Goal: Check status: Check status

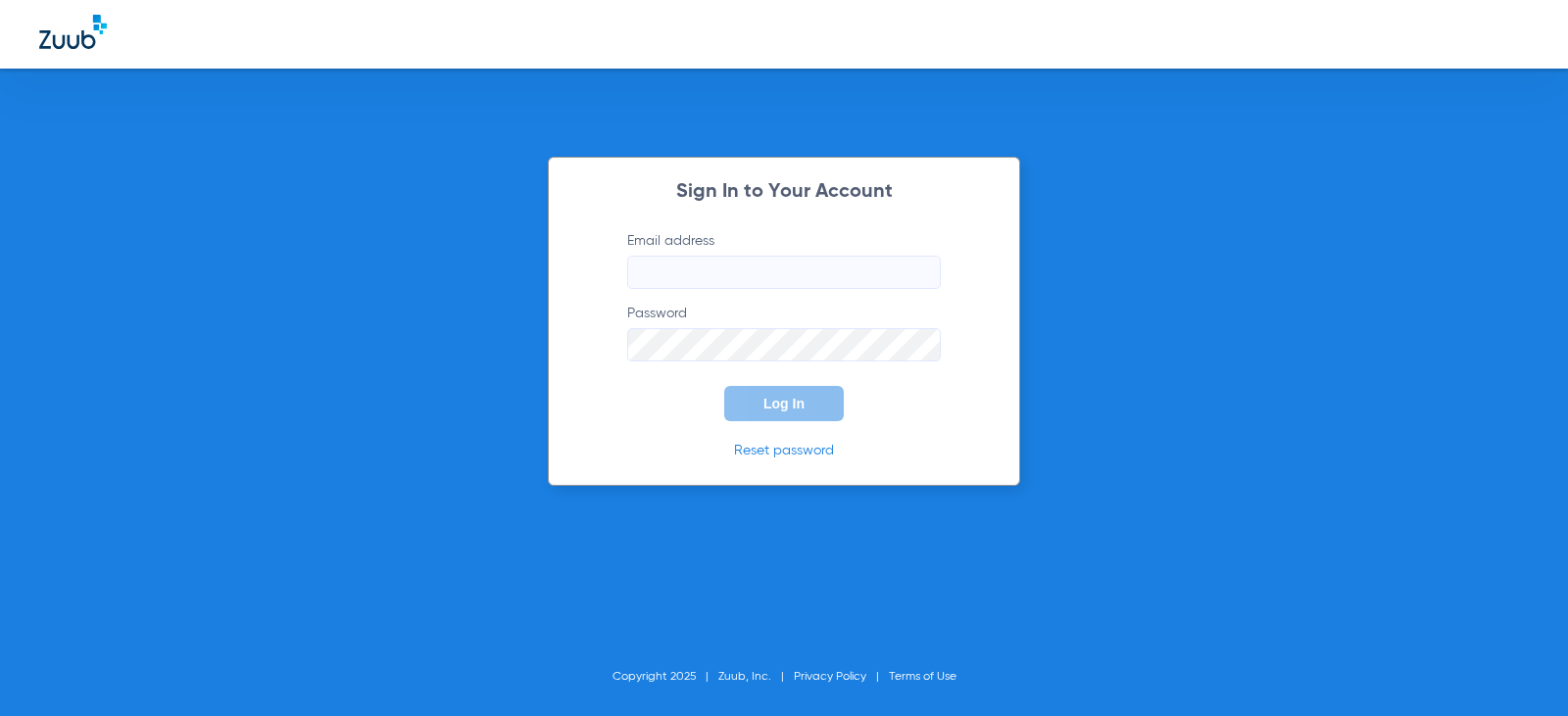
click at [807, 260] on input "Email address" at bounding box center [784, 272] width 314 height 33
type input "arlyngarcia13@mydentalmail.com"
click at [724, 386] on button "Log In" at bounding box center [784, 404] width 120 height 35
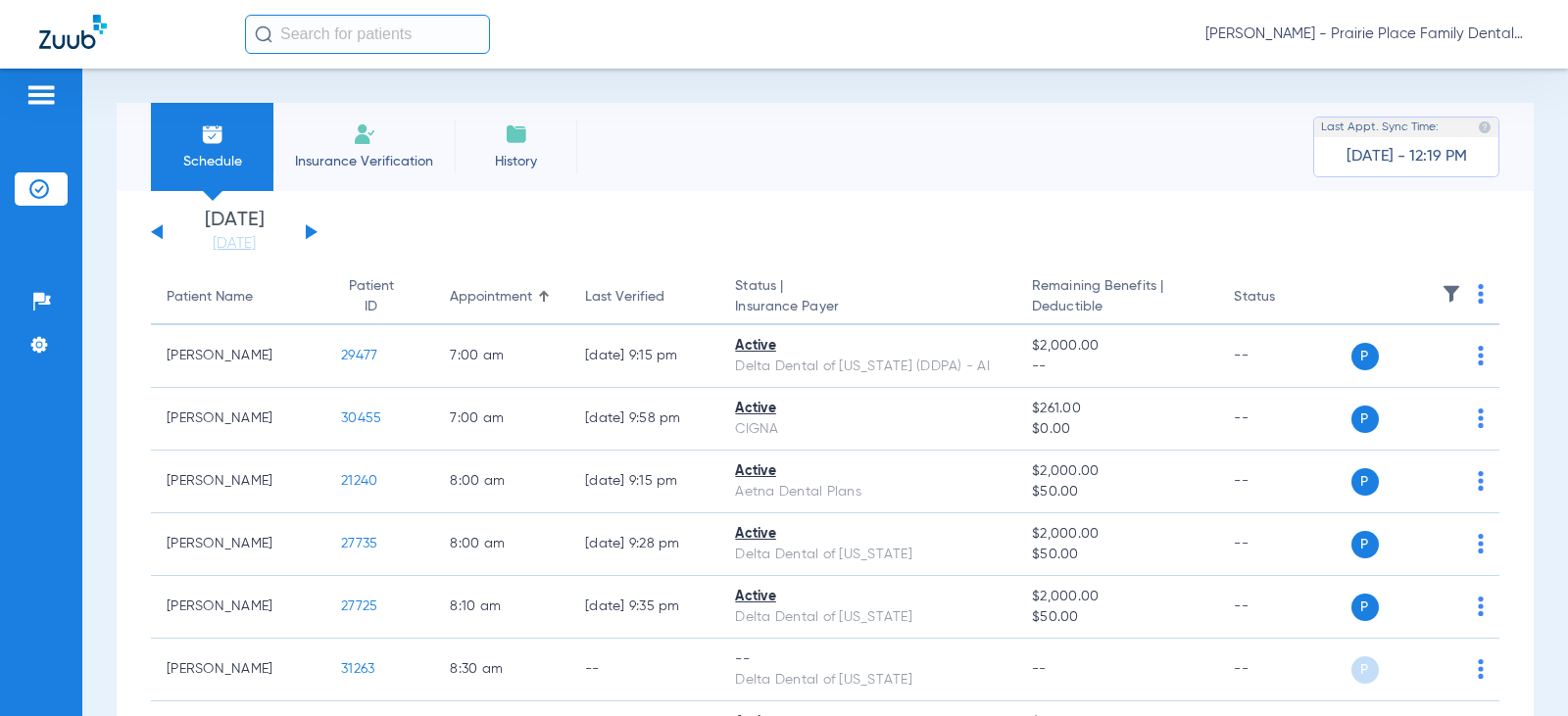
click at [312, 229] on button at bounding box center [312, 231] width 12 height 15
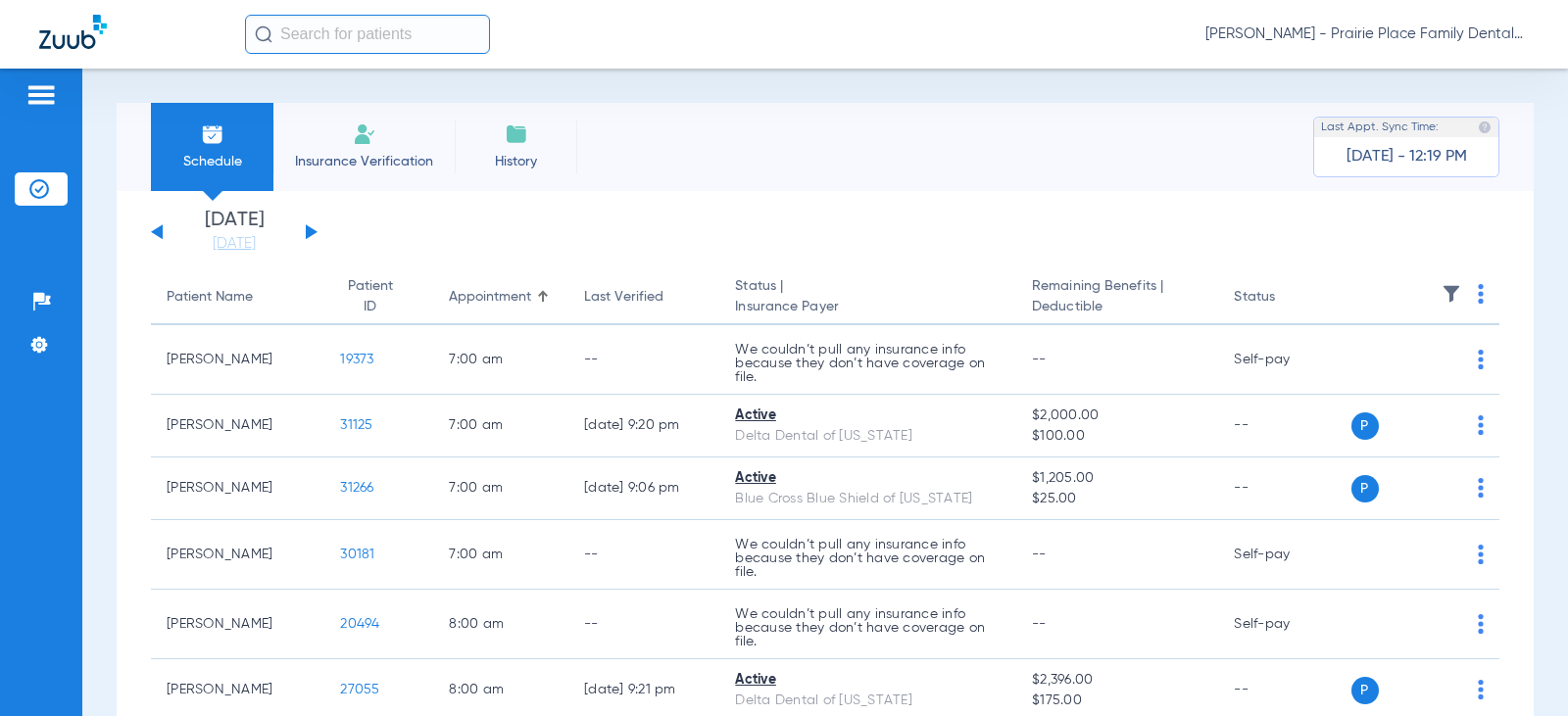
click at [312, 229] on button at bounding box center [312, 231] width 12 height 15
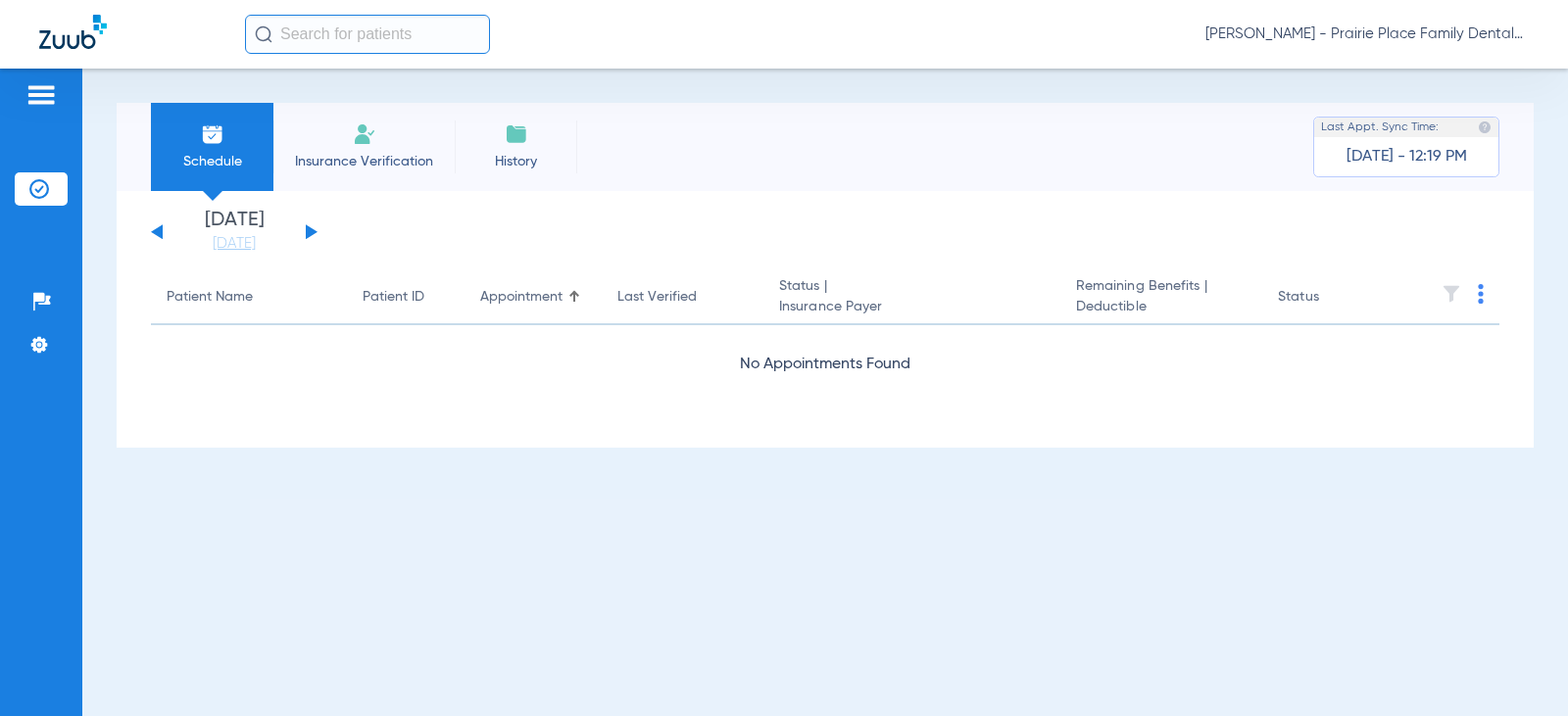
click at [312, 229] on button at bounding box center [312, 231] width 12 height 15
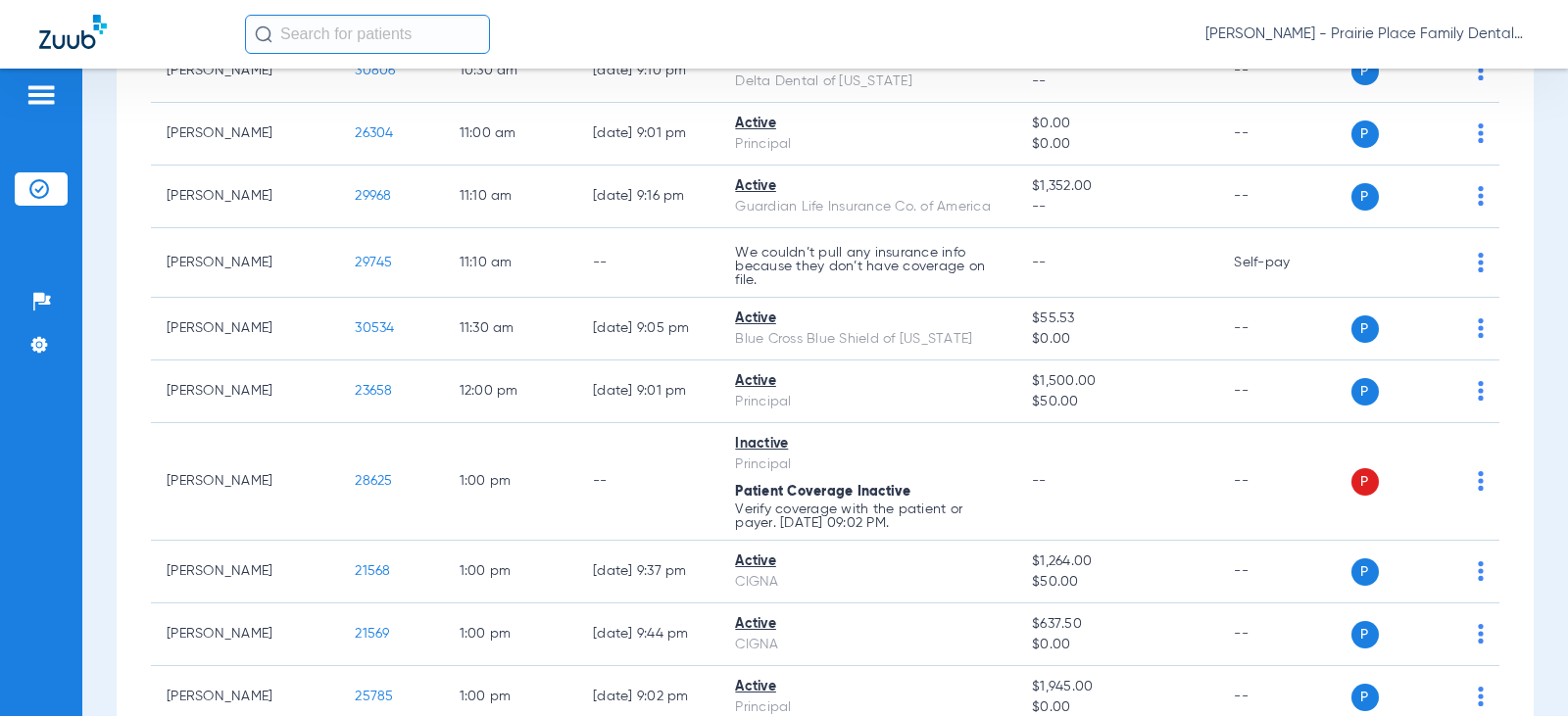
scroll to position [1371, 0]
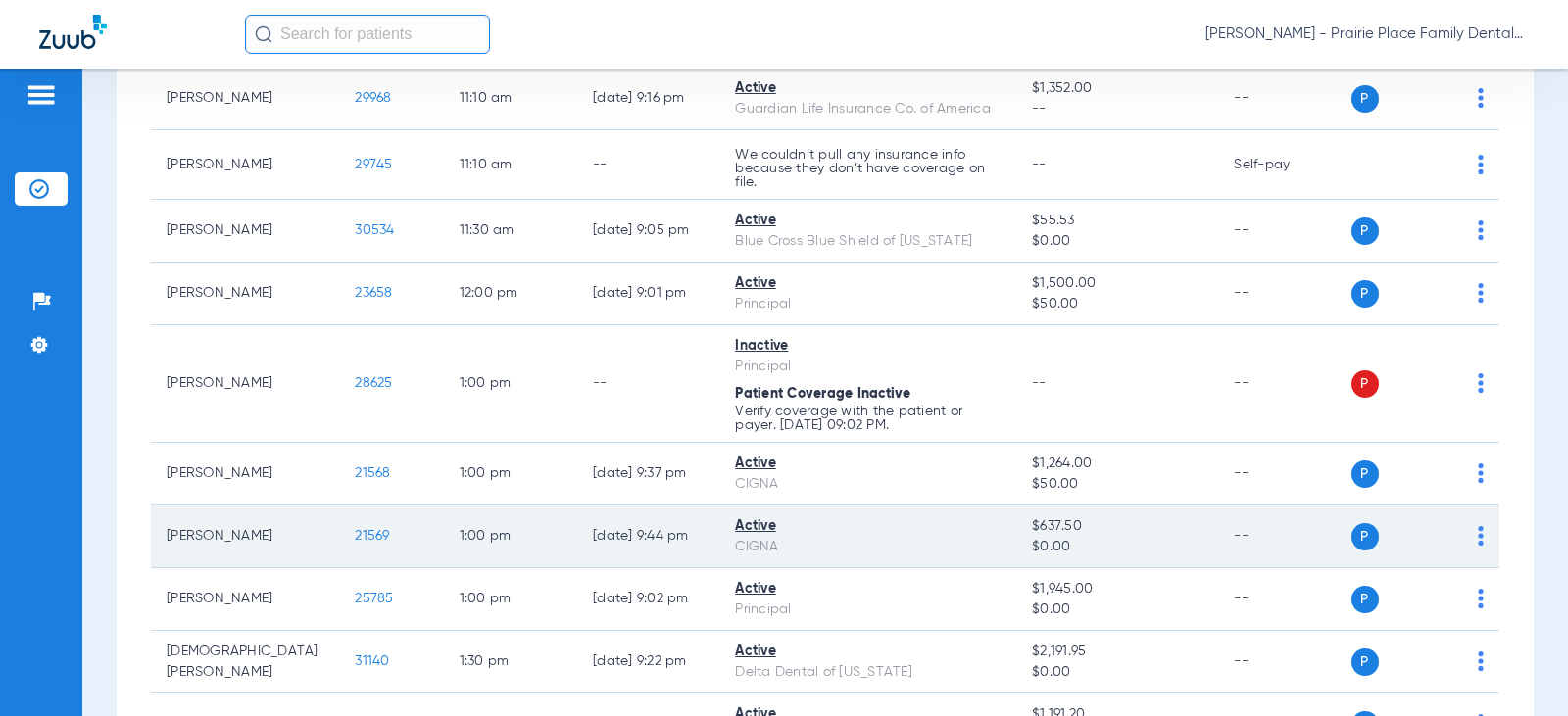
click at [355, 539] on span "21569" at bounding box center [371, 536] width 34 height 14
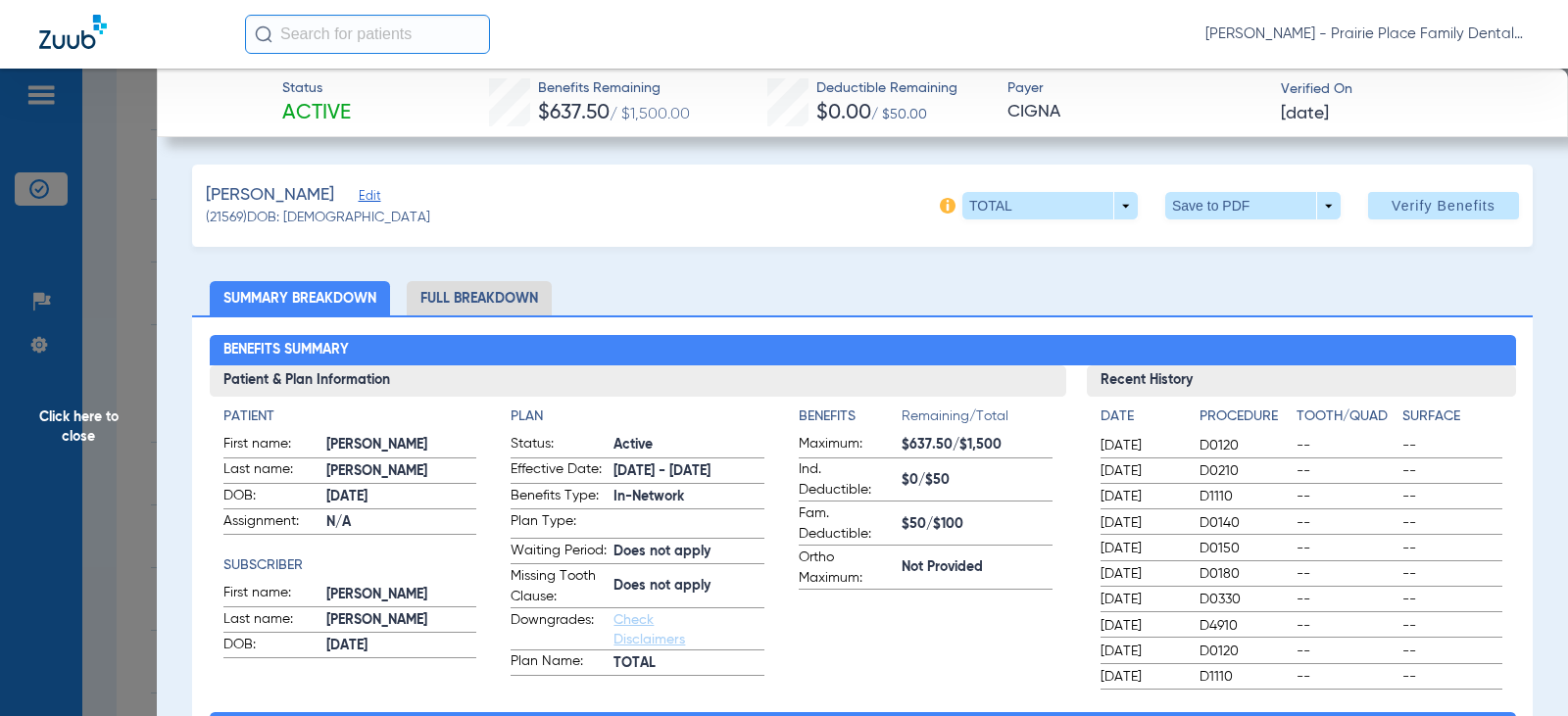
click at [490, 299] on li "Full Breakdown" at bounding box center [479, 298] width 145 height 34
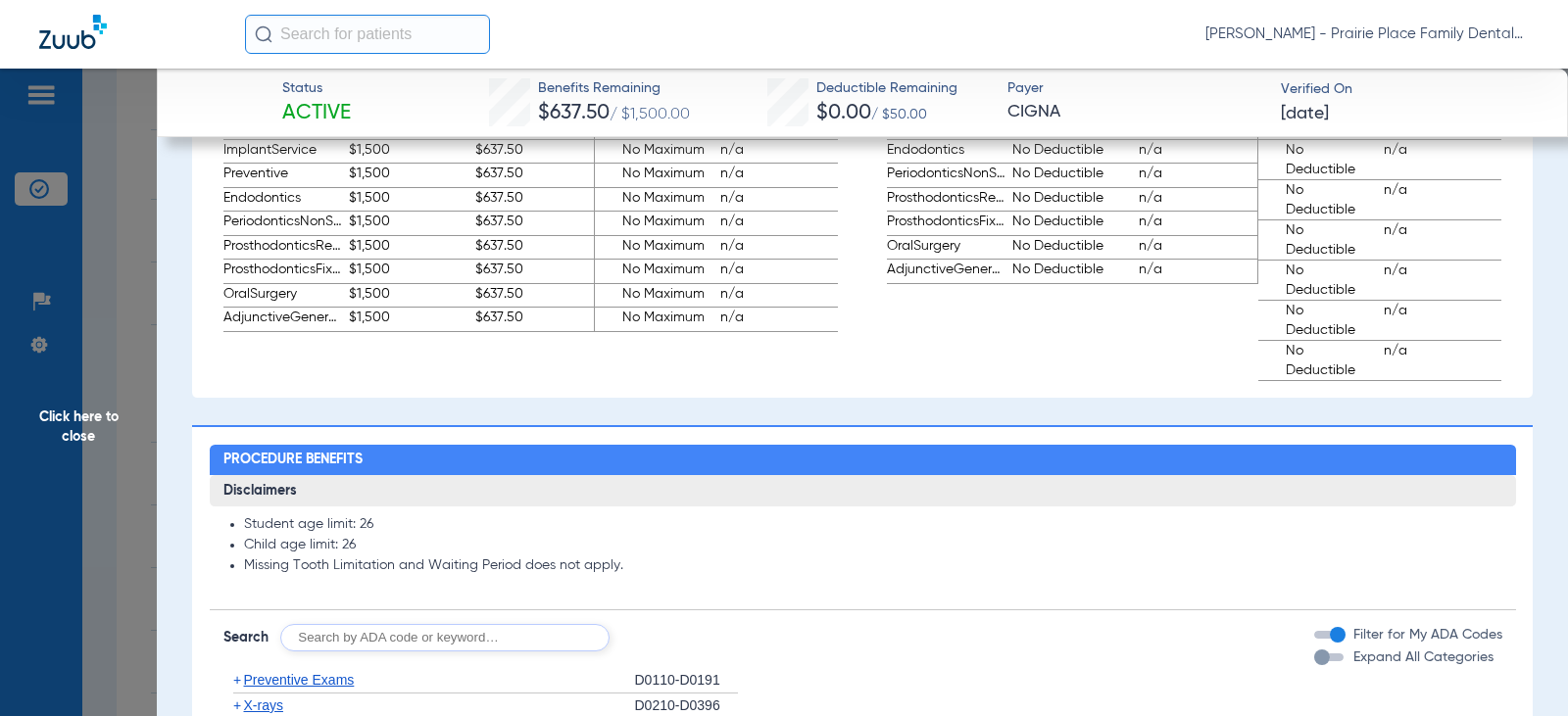
scroll to position [1567, 0]
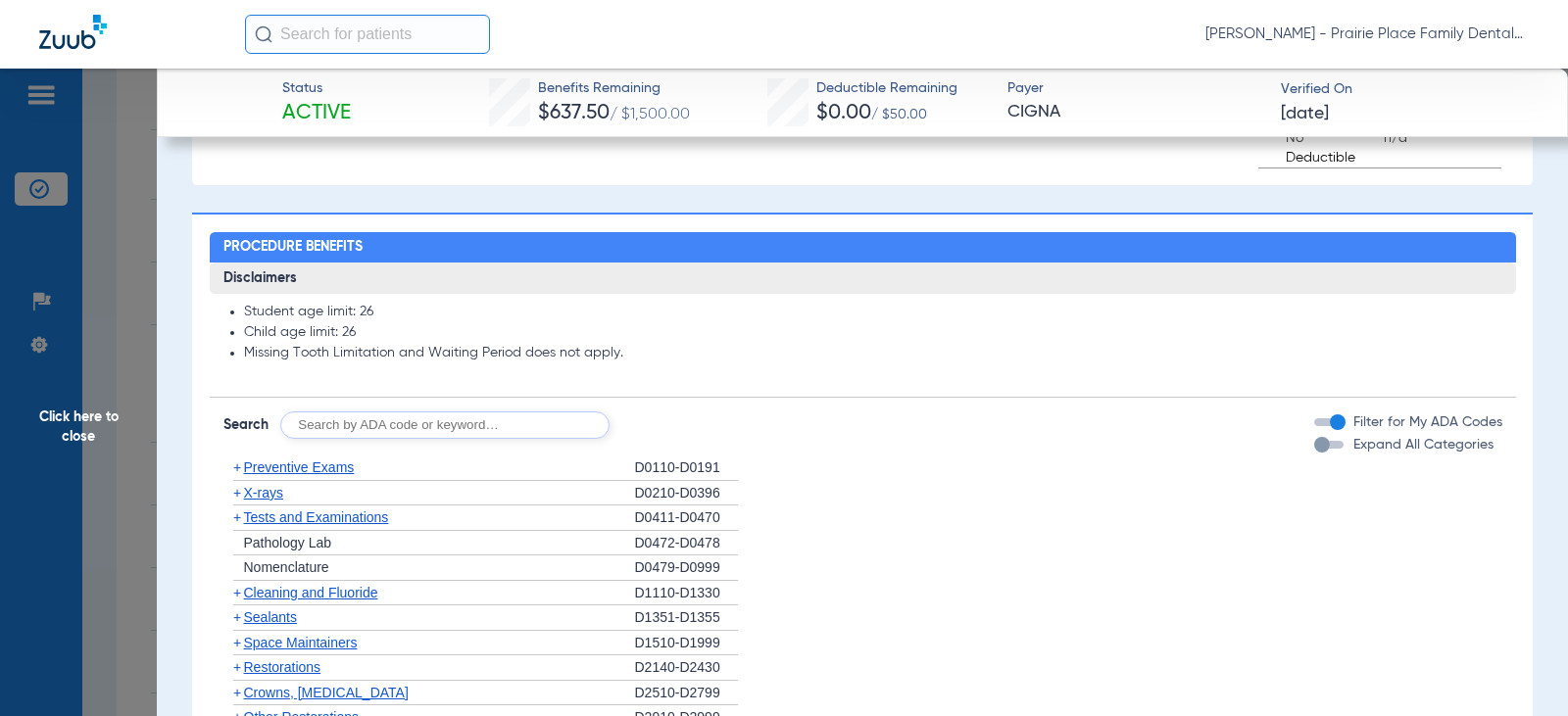
click at [56, 424] on span "Click here to close" at bounding box center [78, 426] width 157 height 716
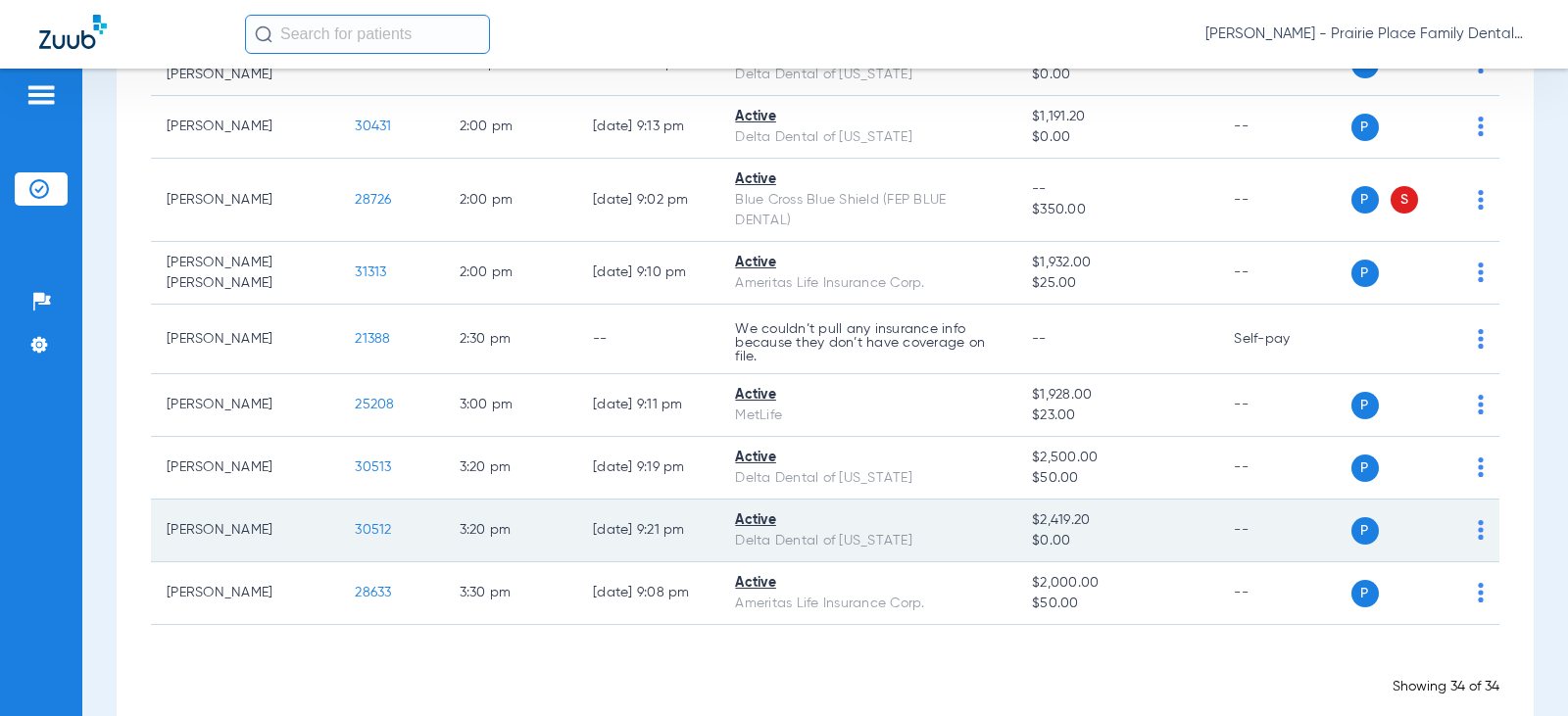
scroll to position [2002, 0]
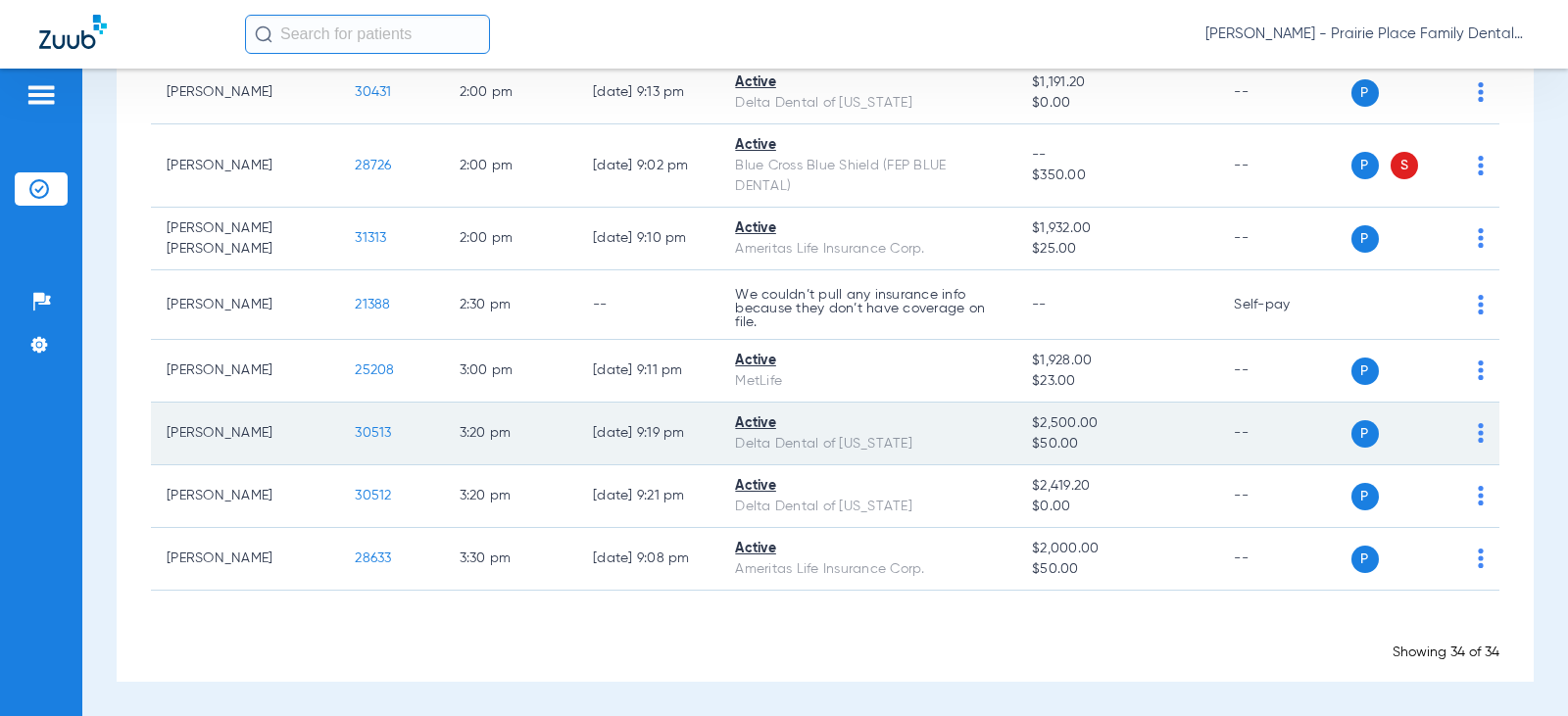
click at [355, 430] on span "30513" at bounding box center [372, 433] width 36 height 14
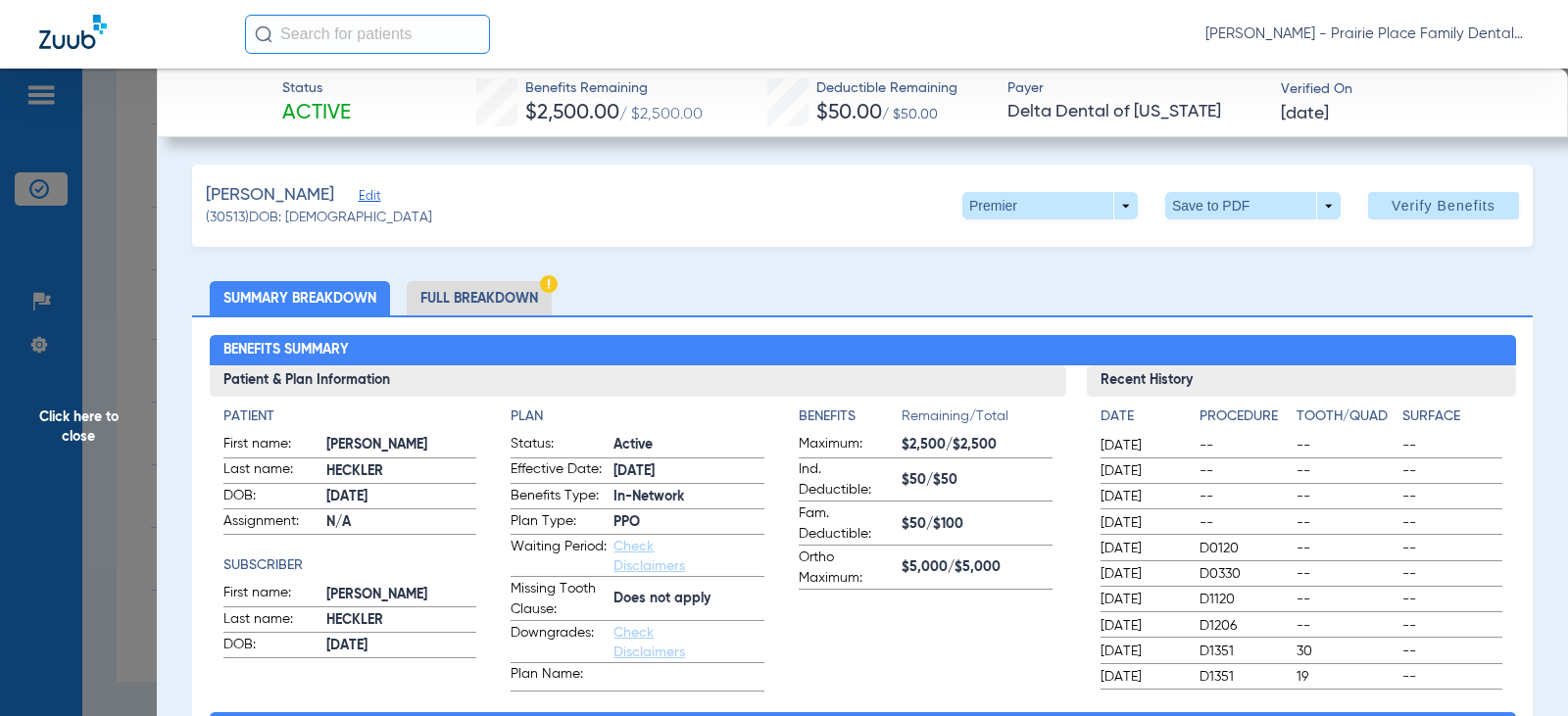
click at [485, 305] on li "Full Breakdown" at bounding box center [479, 298] width 145 height 34
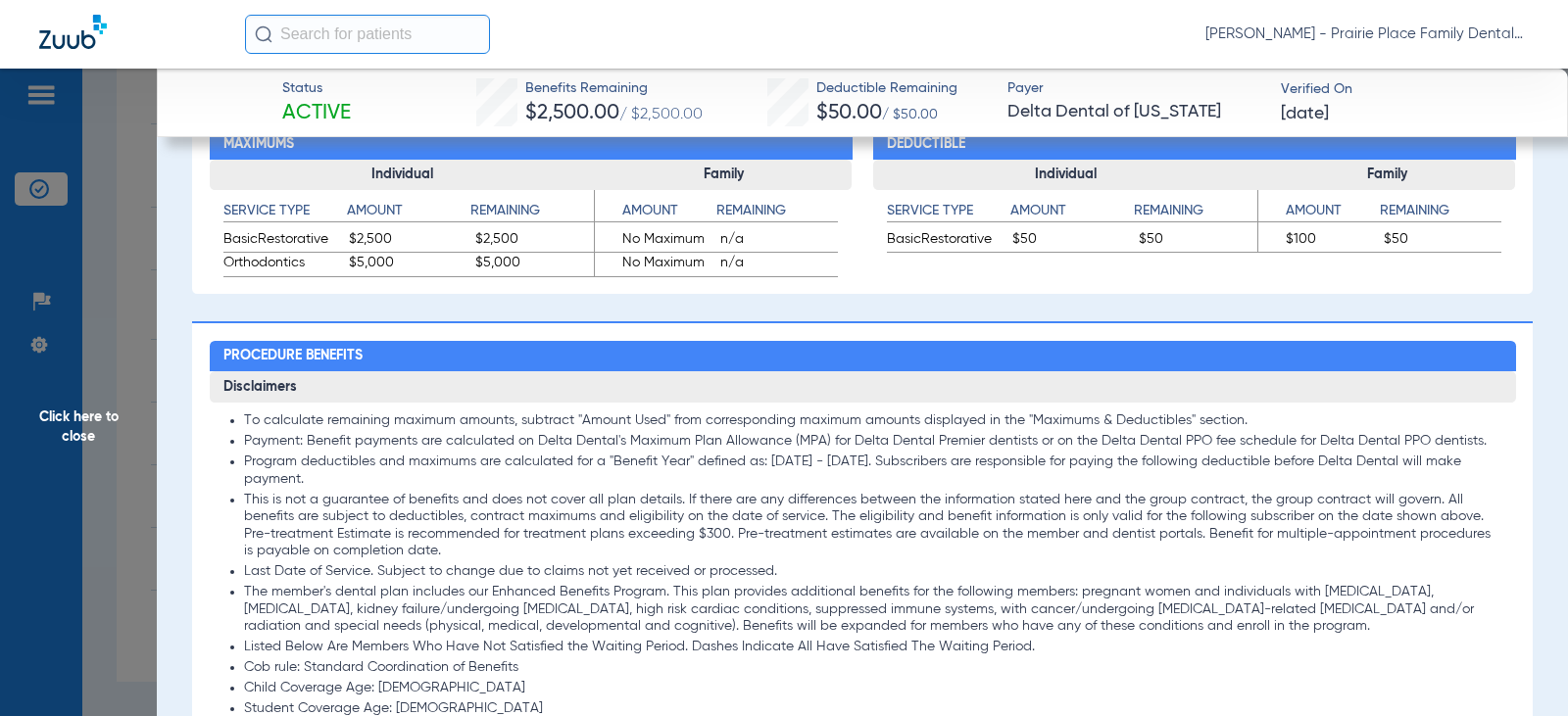
scroll to position [1664, 0]
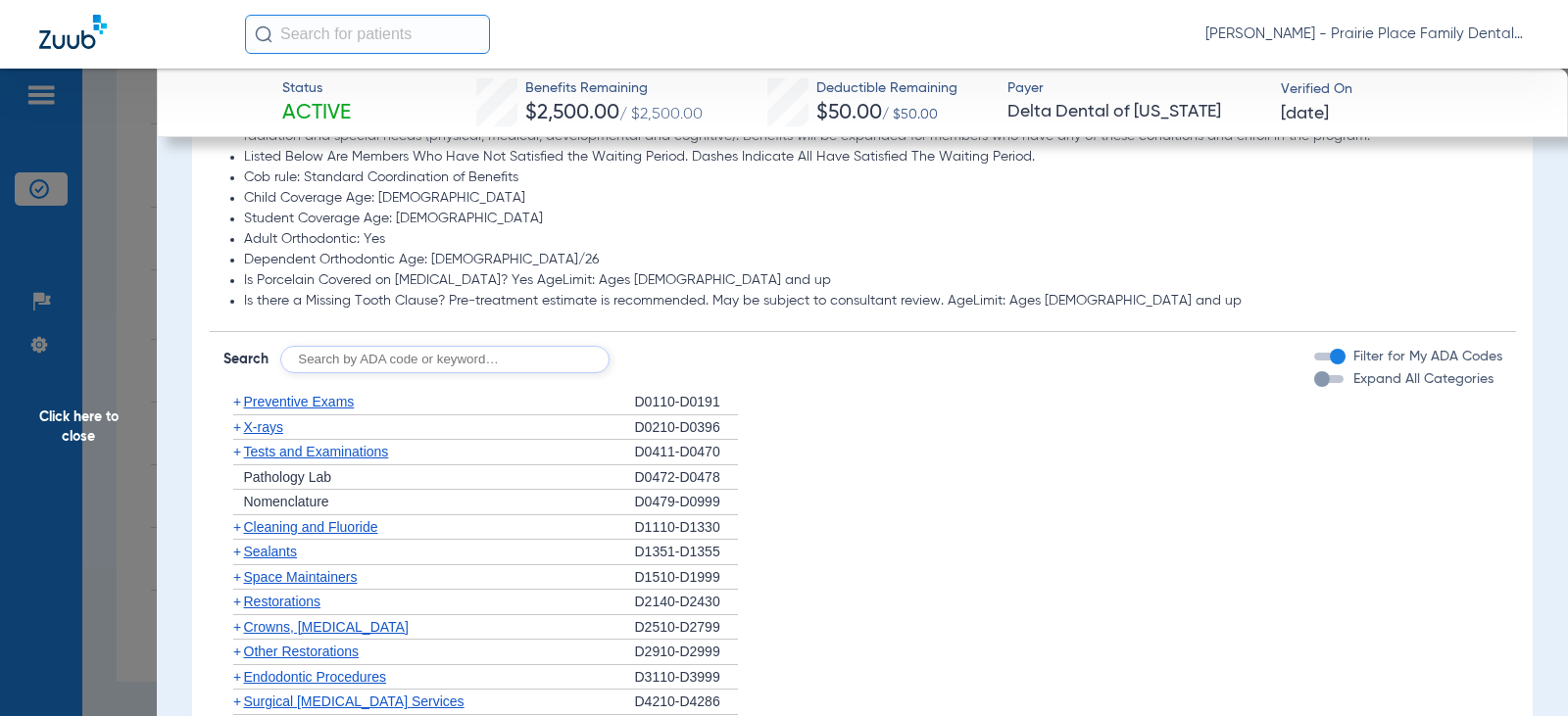
click at [1317, 383] on div "button" at bounding box center [1329, 379] width 29 height 8
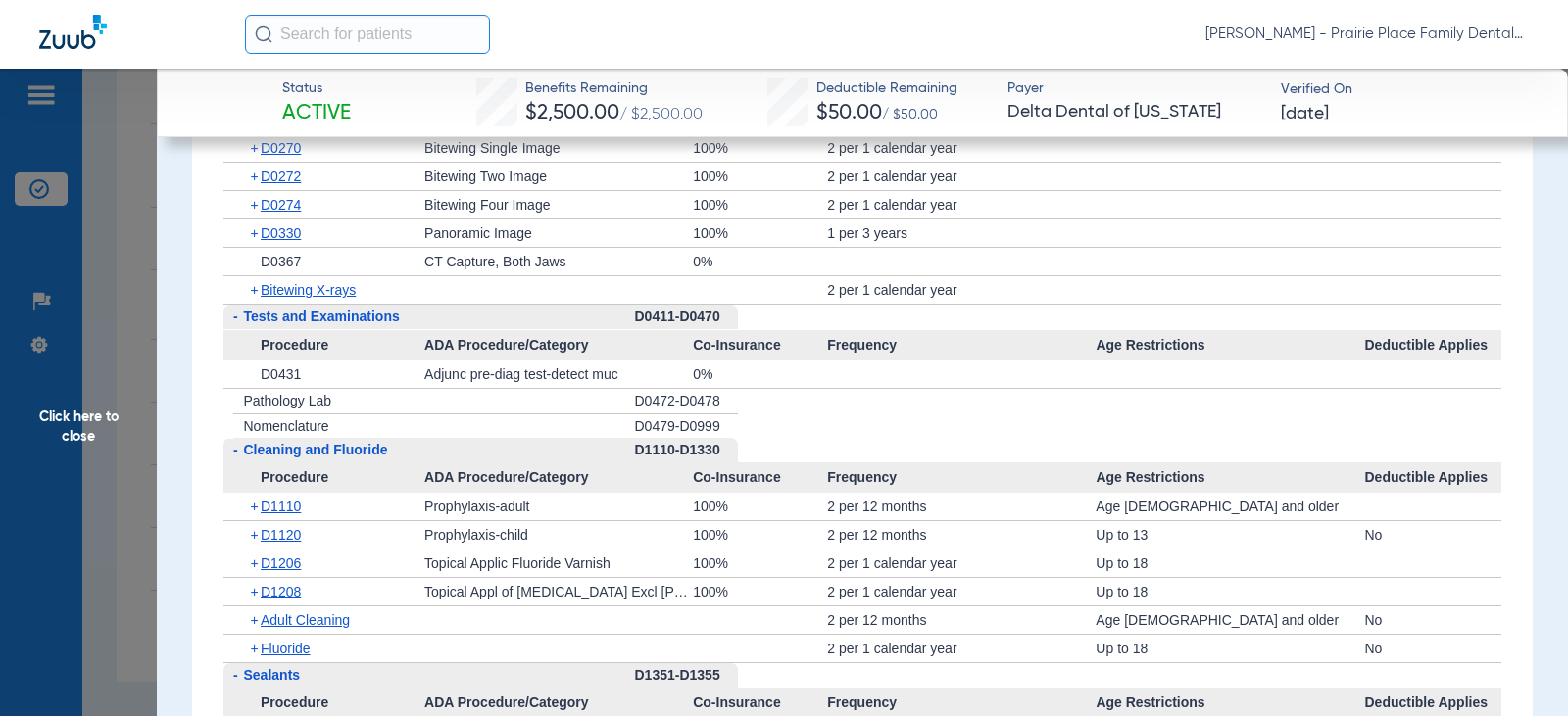
scroll to position [2546, 0]
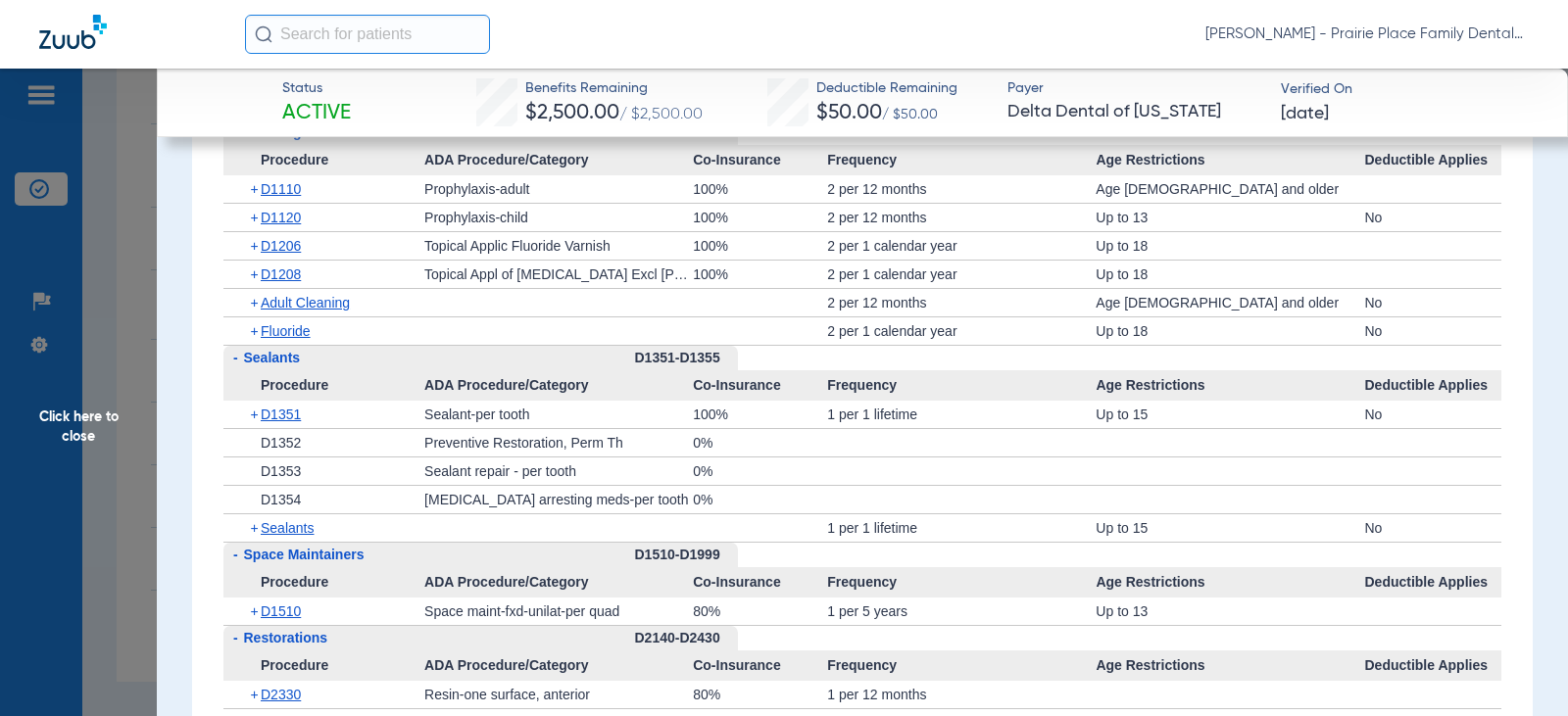
click at [75, 412] on span "Click here to close" at bounding box center [78, 426] width 157 height 716
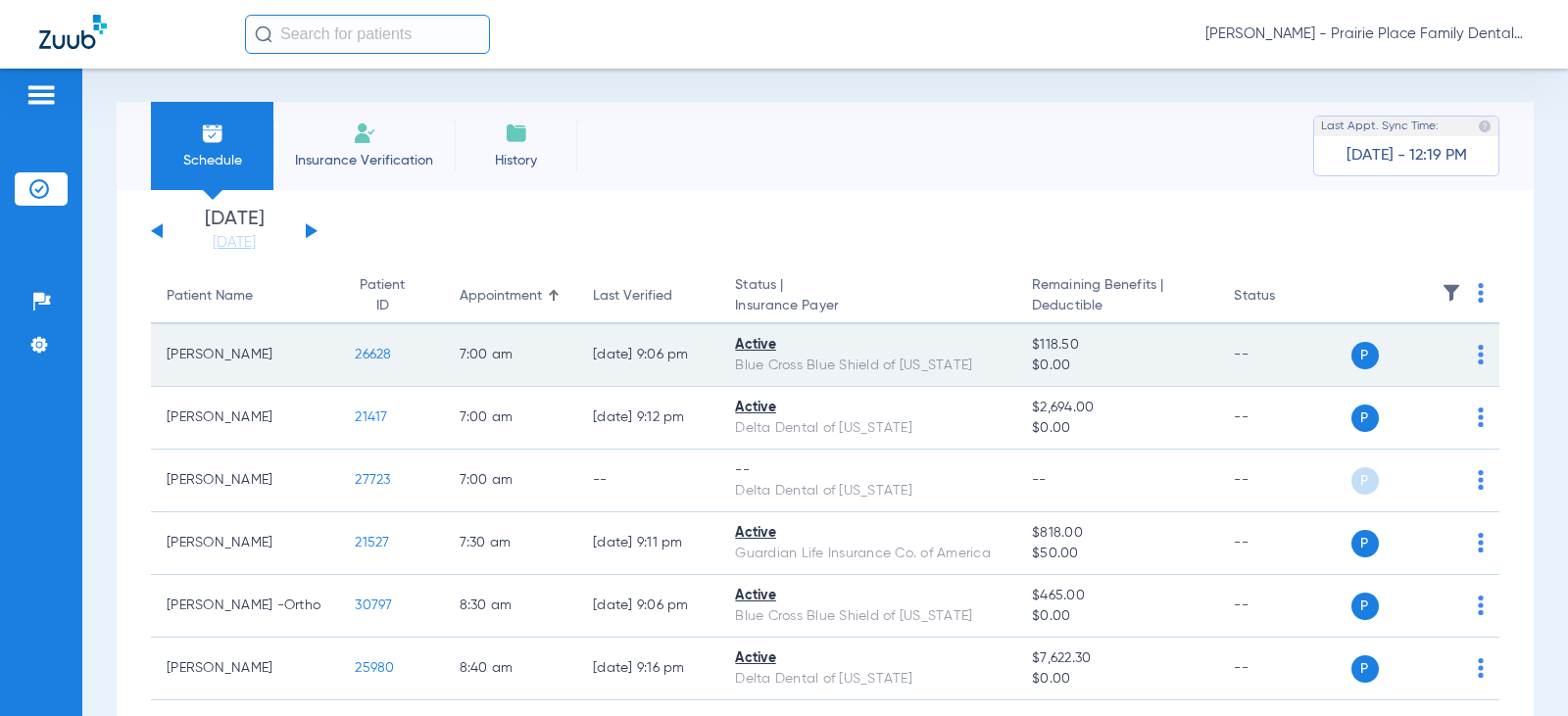
scroll to position [0, 0]
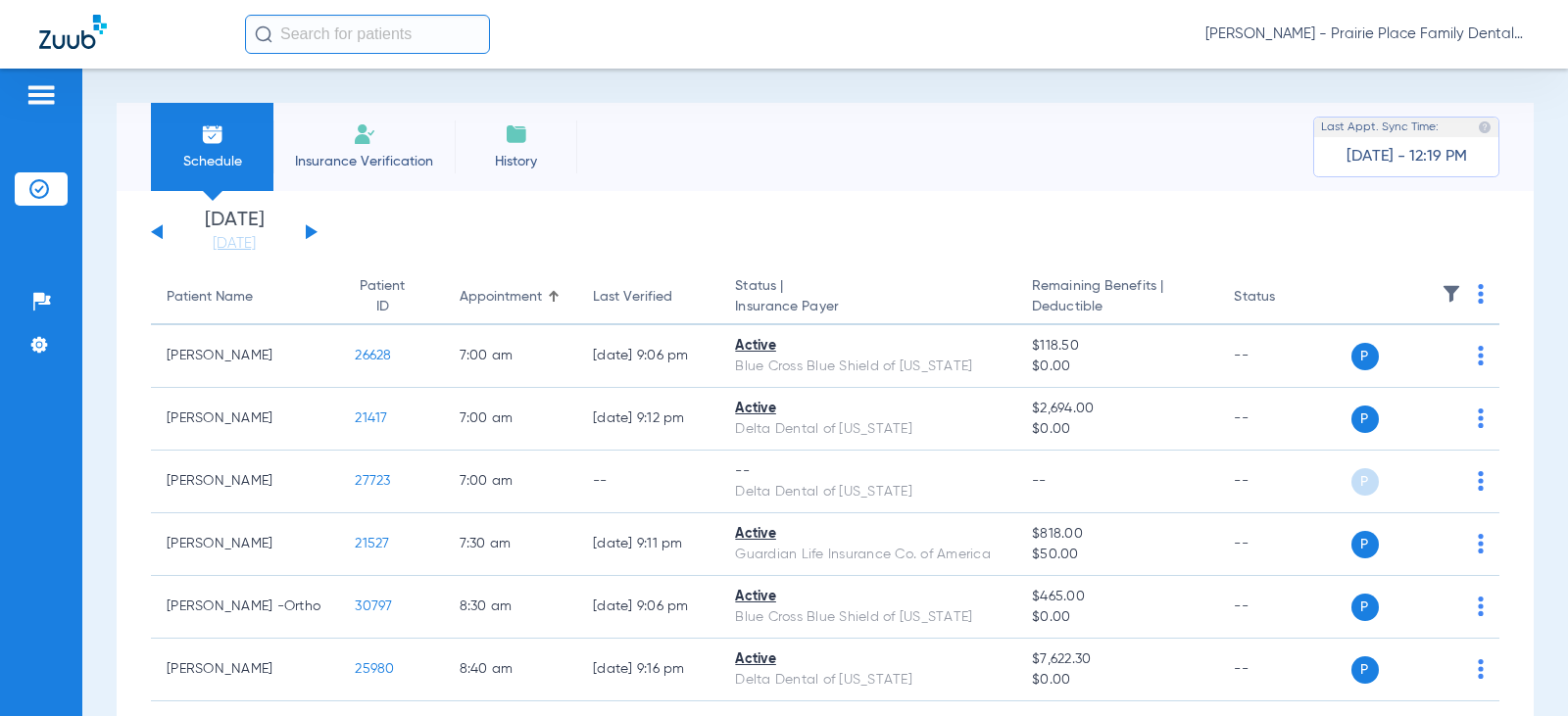
click at [310, 230] on button at bounding box center [312, 231] width 12 height 15
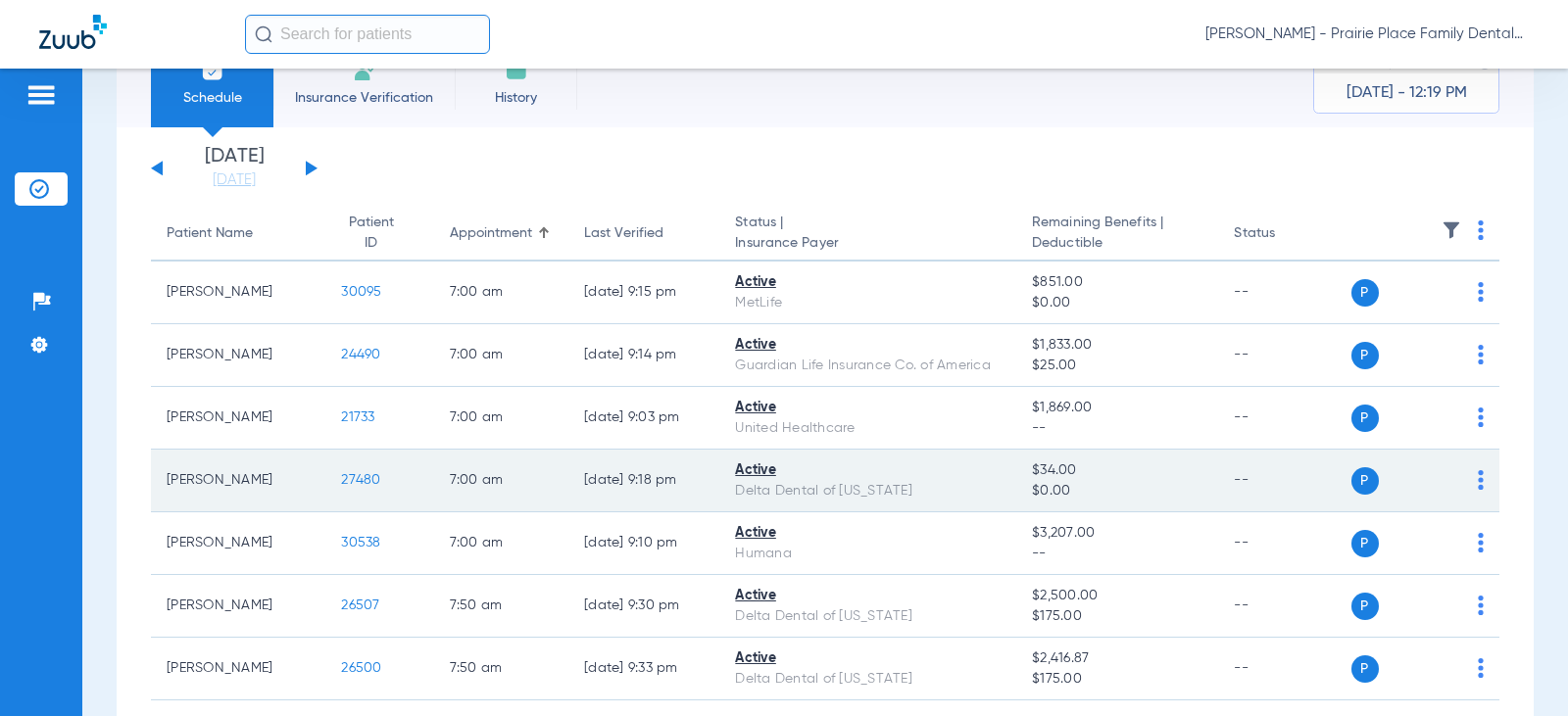
scroll to position [98, 0]
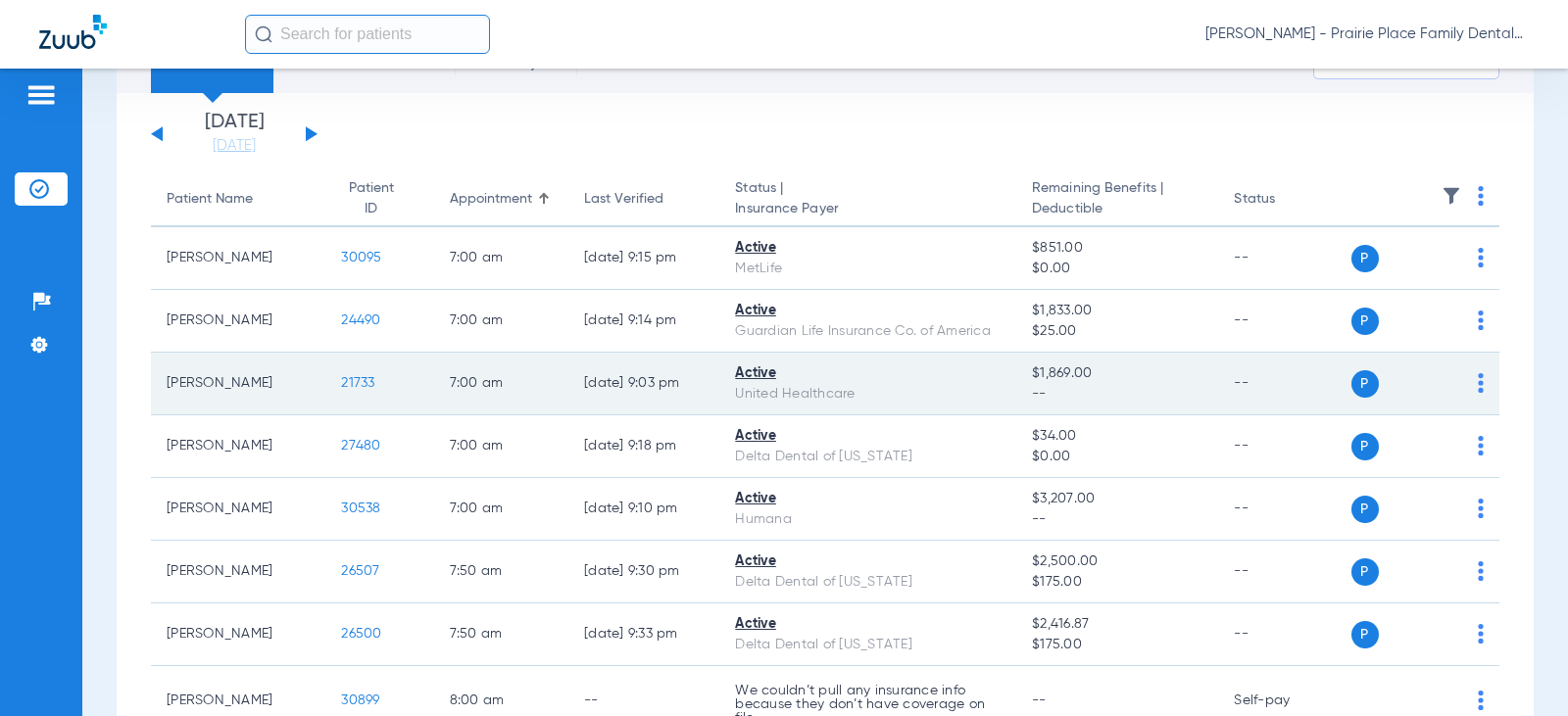
click at [347, 379] on span "21733" at bounding box center [358, 383] width 33 height 14
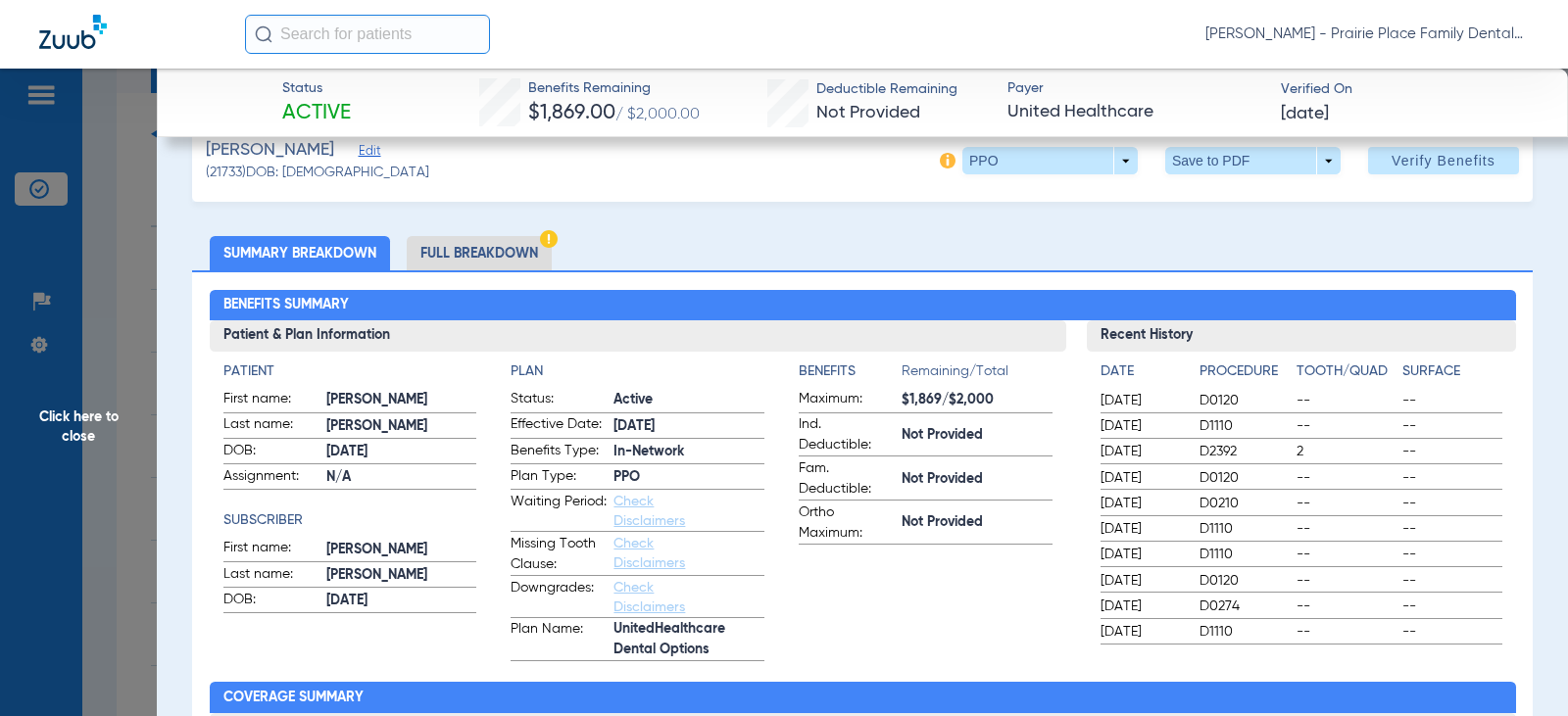
scroll to position [0, 0]
